Goal: Communication & Community: Answer question/provide support

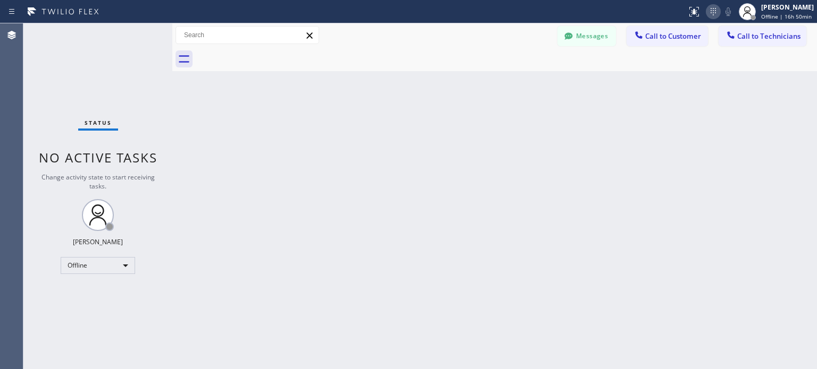
click at [710, 14] on icon at bounding box center [713, 11] width 13 height 13
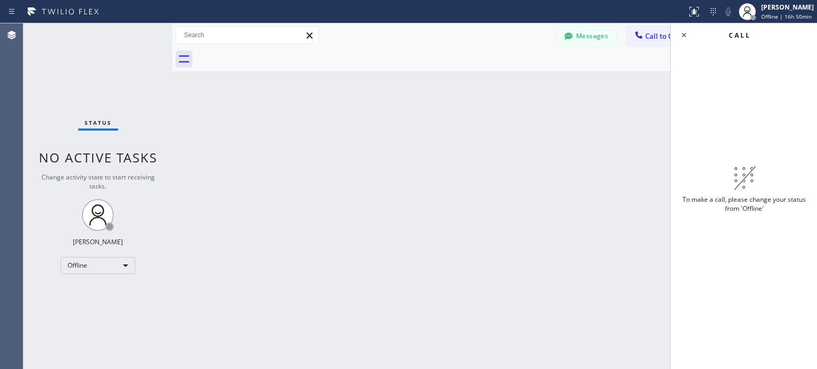
click at [602, 129] on div "Back to Dashboard Change Sender ID Customers Technicians MI Mazharul Islam [DAT…" at bounding box center [494, 196] width 644 height 346
click at [118, 261] on div "Offline" at bounding box center [98, 265] width 74 height 17
click at [96, 288] on li "Available" at bounding box center [97, 293] width 72 height 13
click at [268, 149] on div "Back to Dashboard Change Sender ID Customers Technicians MI Mazharul Islam [DAT…" at bounding box center [494, 196] width 644 height 346
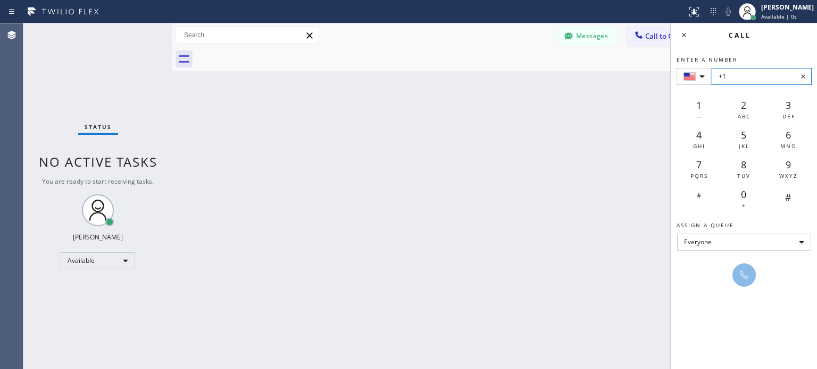
click at [741, 74] on input "+1" at bounding box center [761, 76] width 100 height 17
paste input "[PHONE_NUMBER]"
type input "+1 [PHONE_NUMBER]"
click at [744, 276] on icon at bounding box center [744, 275] width 9 height 9
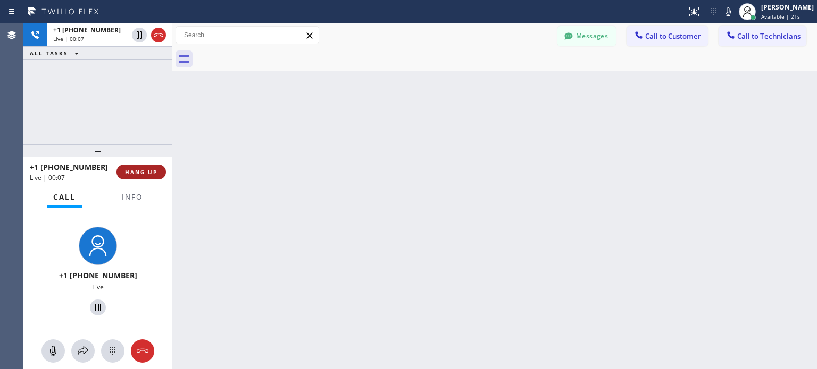
click at [145, 167] on button "HANG UP" at bounding box center [140, 172] width 49 height 15
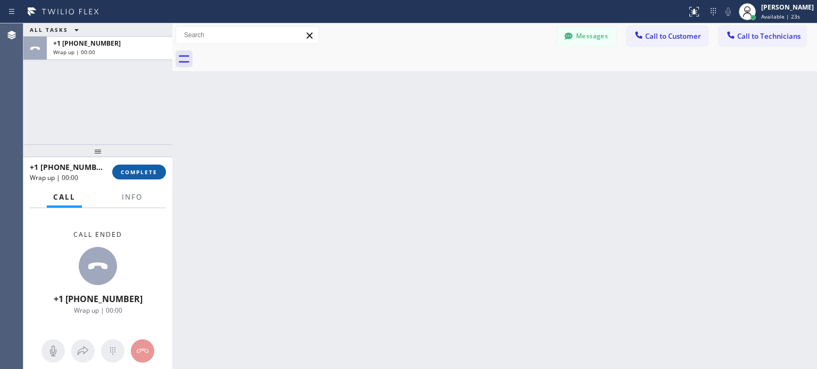
click at [149, 173] on span "COMPLETE" at bounding box center [139, 172] width 37 height 7
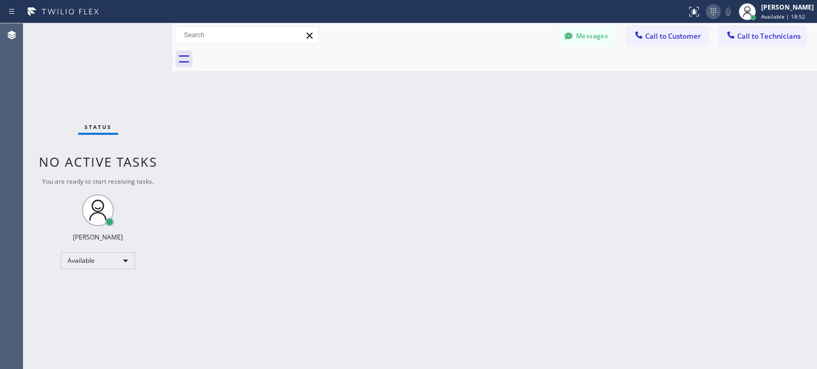
click at [707, 10] on icon at bounding box center [713, 11] width 13 height 13
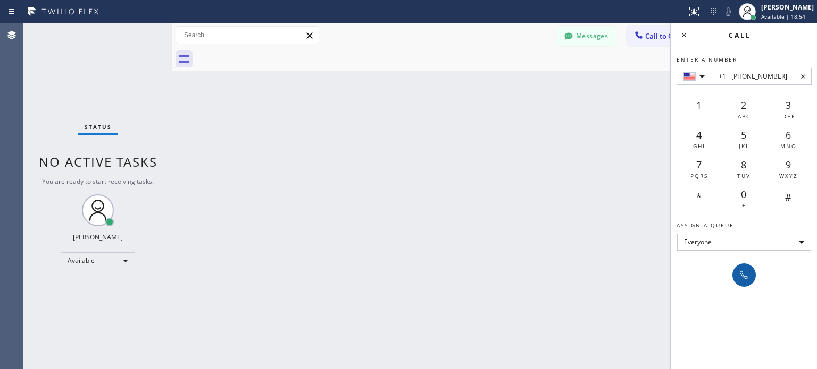
type input "+1 [PHONE_NUMBER]"
click at [738, 270] on icon at bounding box center [743, 275] width 13 height 13
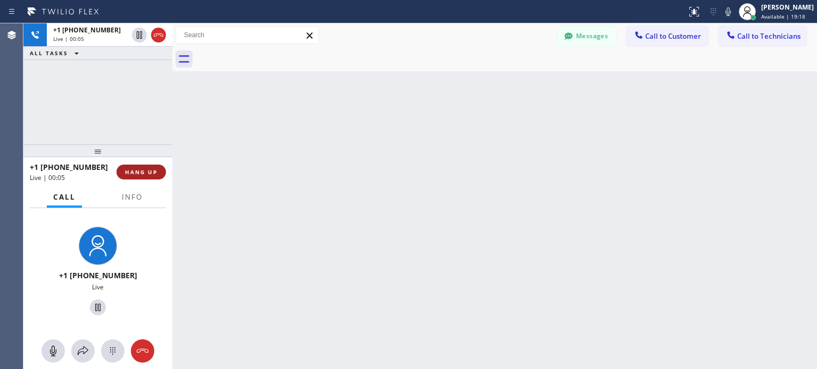
click at [142, 176] on button "HANG UP" at bounding box center [140, 172] width 49 height 15
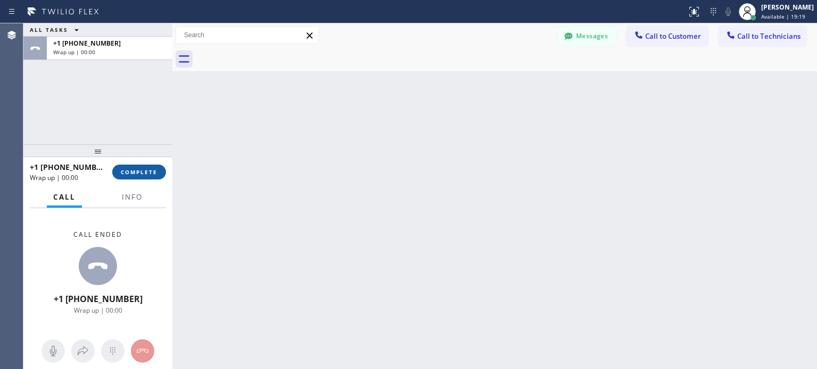
click at [146, 175] on span "COMPLETE" at bounding box center [139, 172] width 37 height 7
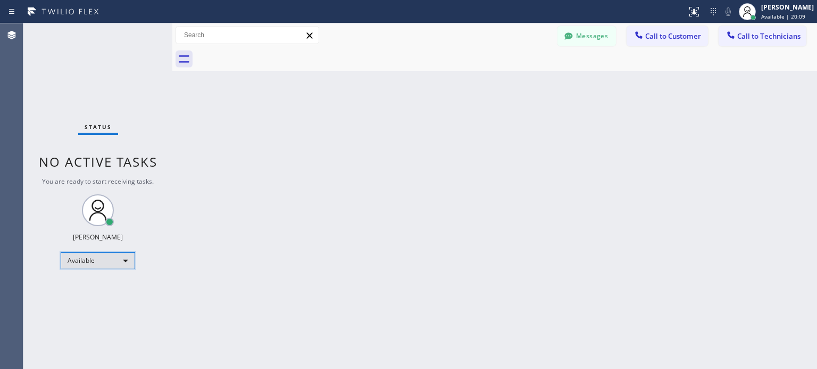
click at [105, 265] on div "Available" at bounding box center [98, 261] width 74 height 17
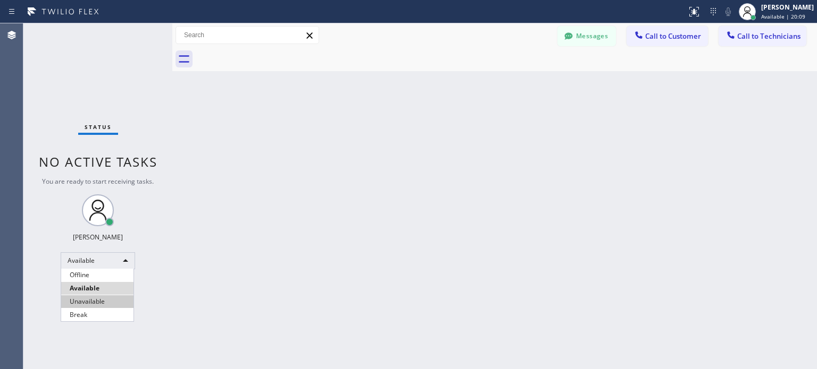
drag, startPoint x: 98, startPoint y: 301, endPoint x: 225, endPoint y: 24, distance: 305.2
click at [98, 301] on li "Unavailable" at bounding box center [97, 302] width 72 height 13
